Goal: Task Accomplishment & Management: Use online tool/utility

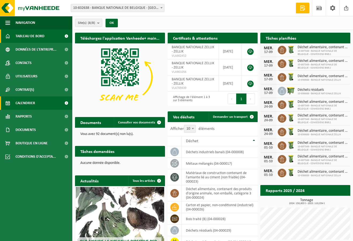
click at [34, 101] on span "Calendrier" at bounding box center [26, 102] width 20 height 13
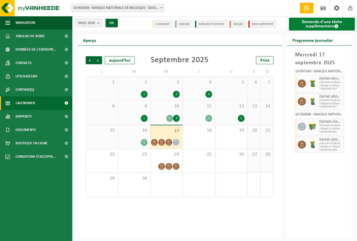
click at [337, 27] on span at bounding box center [336, 26] width 4 height 4
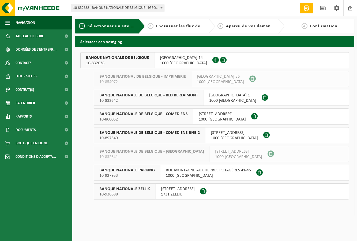
click at [139, 96] on span "BANQUE NATIONALE DE BELGIQUE - BLD BERLAIMONT" at bounding box center [148, 95] width 99 height 5
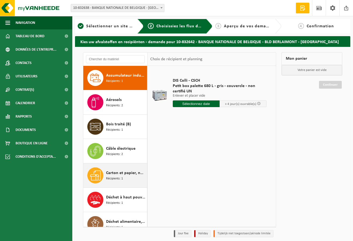
click at [112, 170] on span "Carton et papier, non-conditionné (industriel)" at bounding box center [126, 173] width 40 height 6
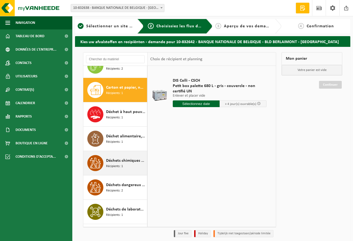
scroll to position [97, 0]
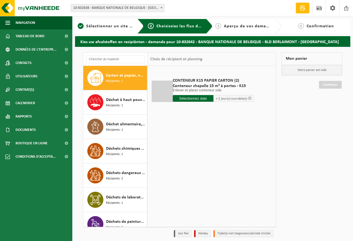
click at [189, 97] on input "text" at bounding box center [193, 98] width 41 height 7
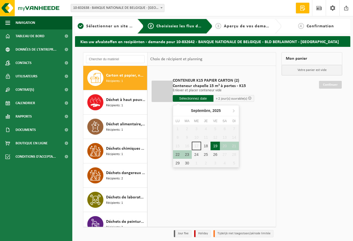
click at [213, 146] on div "19" at bounding box center [214, 145] width 9 height 9
type input "à partir de 2025-09-19"
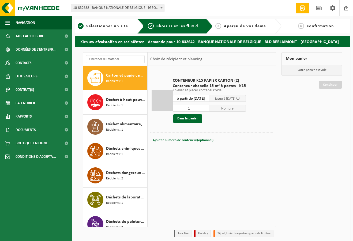
click at [208, 109] on input "1" at bounding box center [191, 108] width 37 height 7
click at [207, 107] on input "2" at bounding box center [191, 108] width 37 height 7
click at [208, 110] on input "1" at bounding box center [191, 108] width 37 height 7
type input "2"
click at [208, 106] on input "2" at bounding box center [191, 108] width 37 height 7
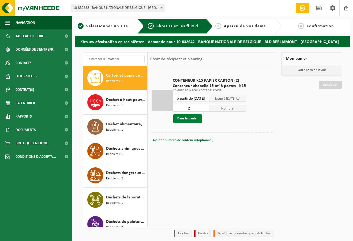
click at [193, 119] on button "Dans le panier" at bounding box center [187, 118] width 29 height 9
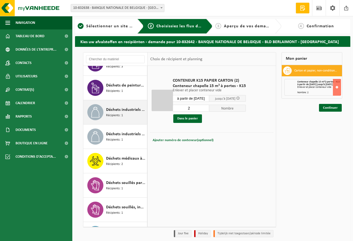
click at [120, 117] on span "Récipients: 1" at bounding box center [114, 115] width 17 height 5
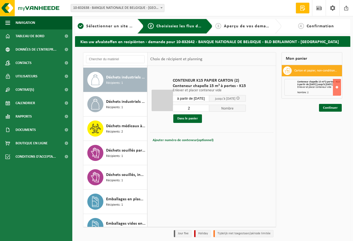
scroll to position [292, 0]
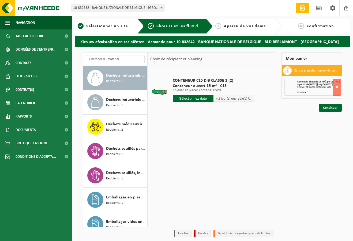
click at [194, 101] on input "text" at bounding box center [193, 98] width 41 height 7
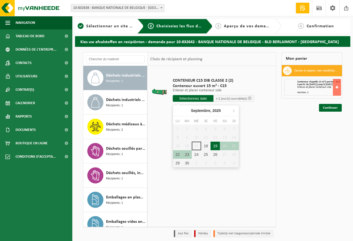
click at [215, 146] on div "19" at bounding box center [214, 145] width 9 height 9
type input "à partir de 2025-09-19"
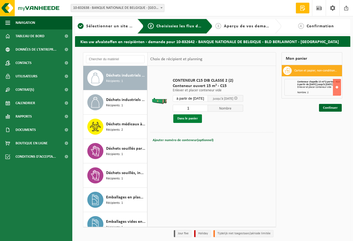
click at [191, 117] on button "Dans le panier" at bounding box center [187, 118] width 29 height 9
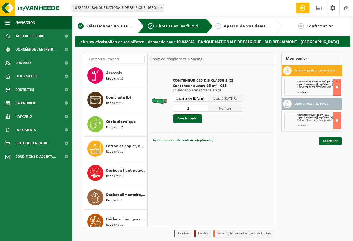
scroll to position [0, 0]
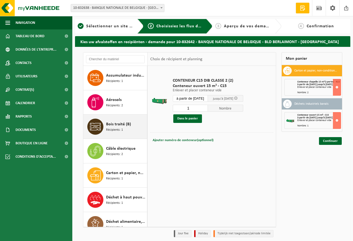
click at [117, 125] on span "Bois traité (B)" at bounding box center [118, 124] width 25 height 6
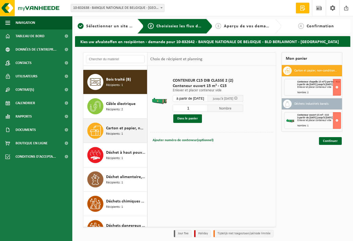
scroll to position [49, 0]
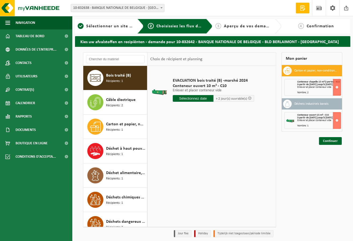
click at [198, 102] on div "EVACUATION bois traité (B) -marché 2024 Conteneur ouvert 10 m³ - C10 Enlever et…" at bounding box center [213, 90] width 87 height 37
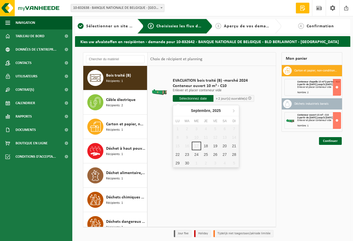
click at [198, 100] on input "text" at bounding box center [193, 98] width 41 height 7
click at [213, 147] on div "19" at bounding box center [214, 145] width 9 height 9
type input "à partir de 2025-09-19"
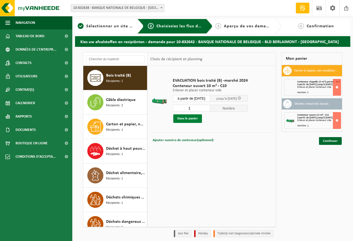
click at [189, 120] on button "Dans le panier" at bounding box center [187, 118] width 29 height 9
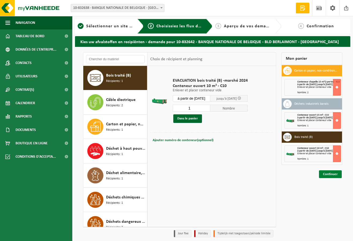
click at [326, 178] on link "Continuer" at bounding box center [330, 174] width 23 height 8
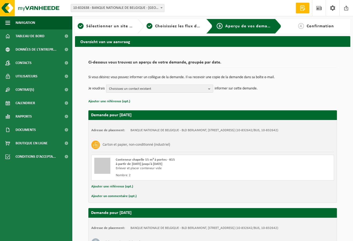
click at [151, 90] on span "Choisissez un contact existant" at bounding box center [157, 89] width 97 height 8
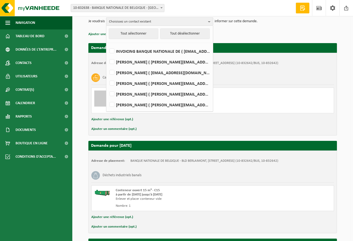
scroll to position [80, 0]
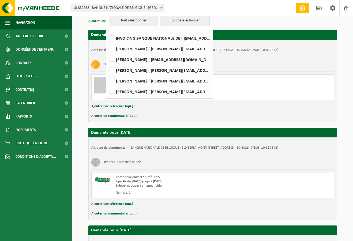
click at [257, 63] on div "Carton et papier, non-conditionné (industriel)" at bounding box center [212, 65] width 242 height 14
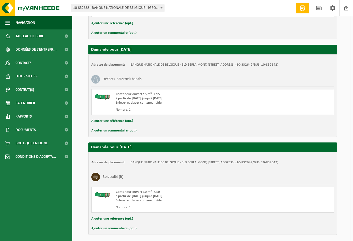
scroll to position [184, 0]
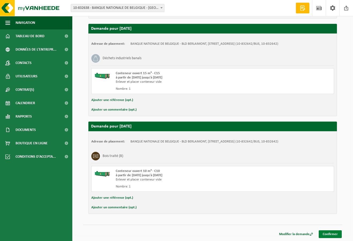
click at [332, 235] on link "Confirmer" at bounding box center [329, 234] width 23 height 8
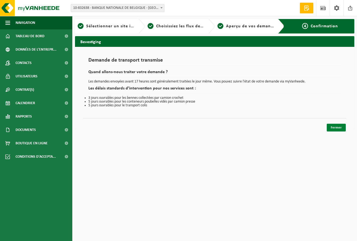
click at [332, 129] on link "Fermer" at bounding box center [335, 128] width 19 height 8
